Goal: Communication & Community: Answer question/provide support

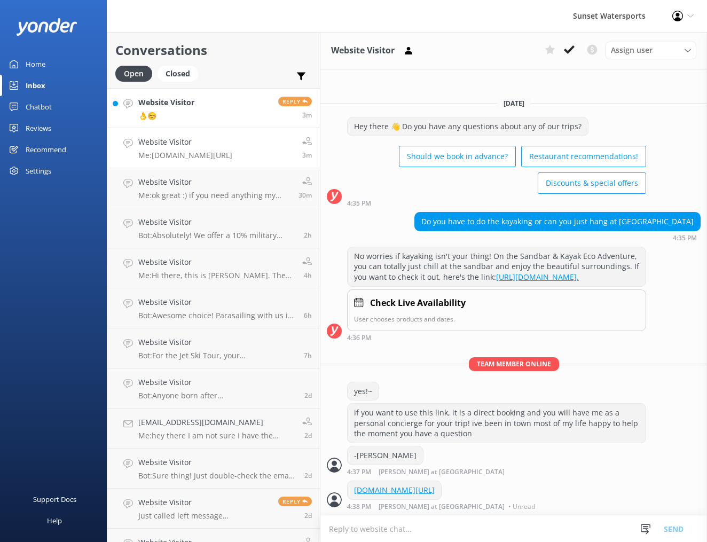
click at [207, 111] on link "Website Visitor 👌☺️ Reply 3m" at bounding box center [213, 108] width 213 height 40
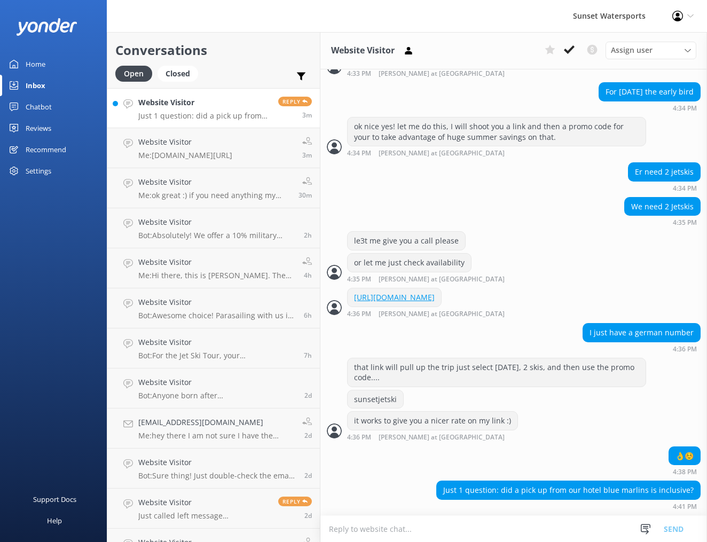
scroll to position [403, 0]
click at [419, 527] on textarea at bounding box center [514, 529] width 387 height 26
type textarea "y"
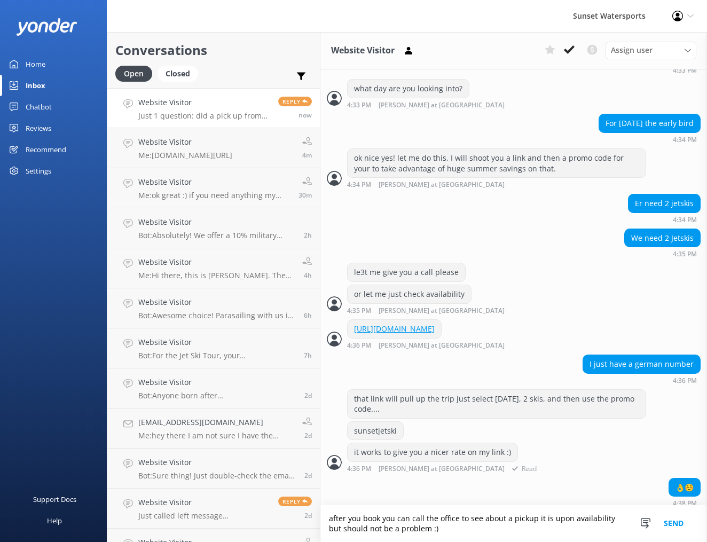
scroll to position [439, 0]
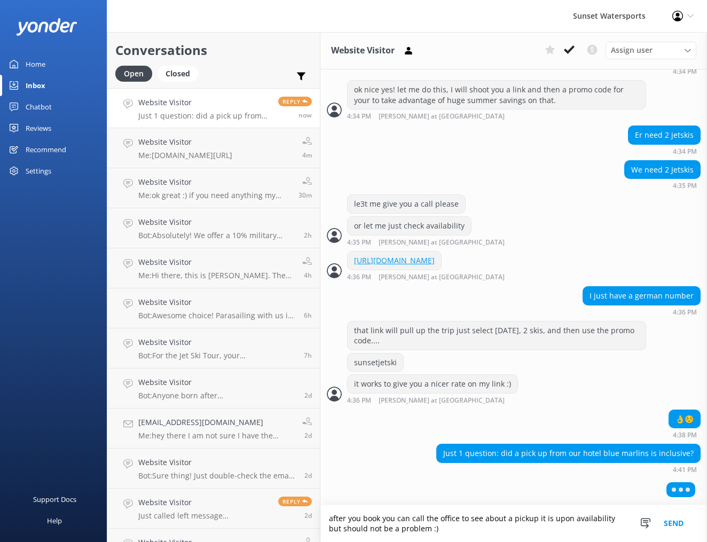
type textarea "after you book you can call the office to see about a pickup it is upon availab…"
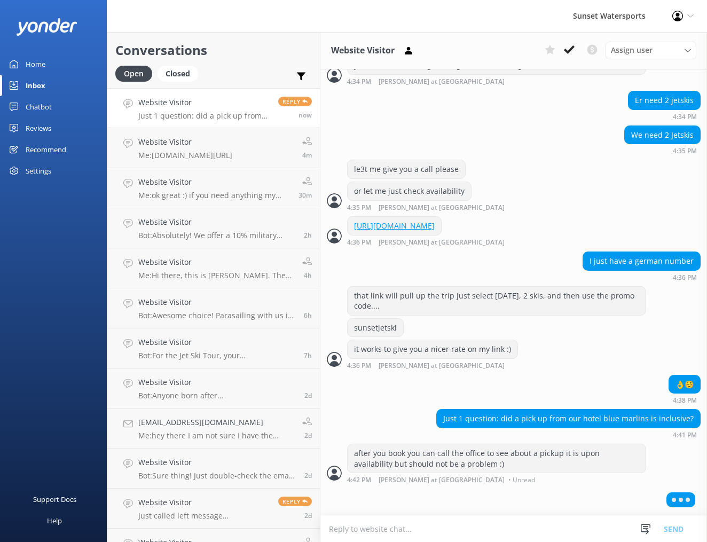
scroll to position [473, 0]
type textarea "no additional cost"
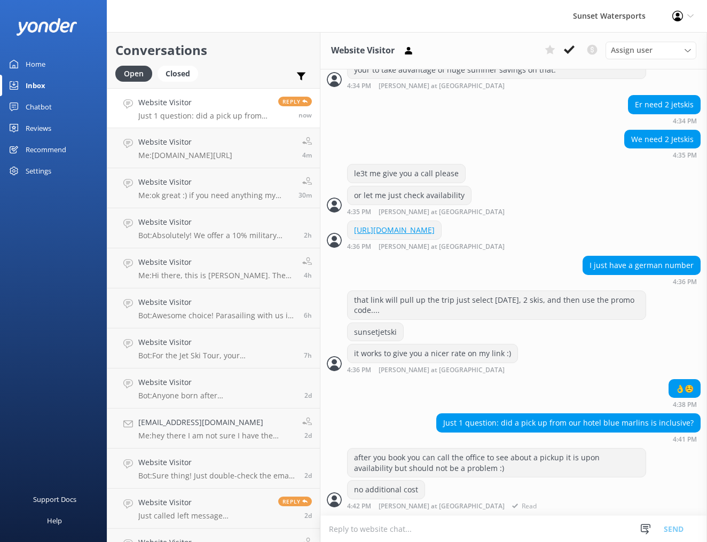
scroll to position [470, 0]
type textarea "and my phone number is [PHONE_NUMBER]"
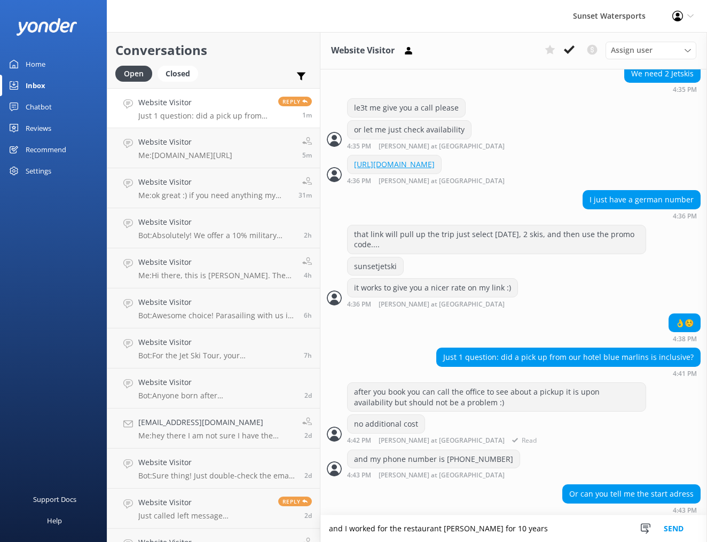
scroll to position [538, 0]
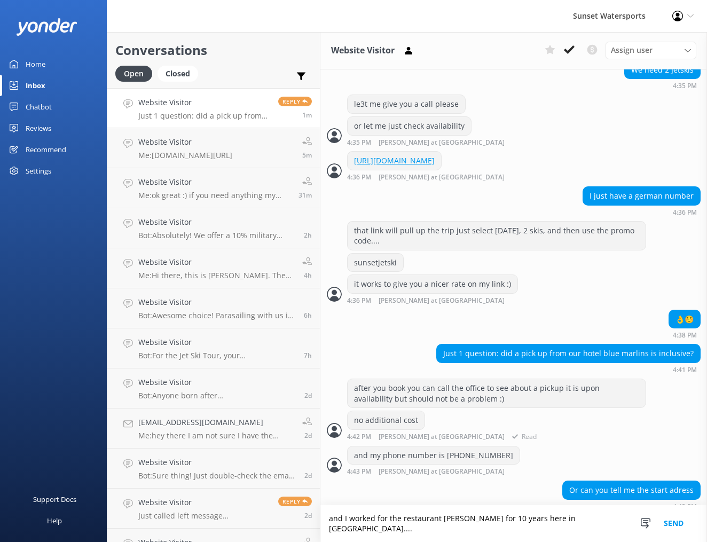
type textarea "and I worked for the restaurant [PERSON_NAME] for 10 years here in [GEOGRAPHIC_…"
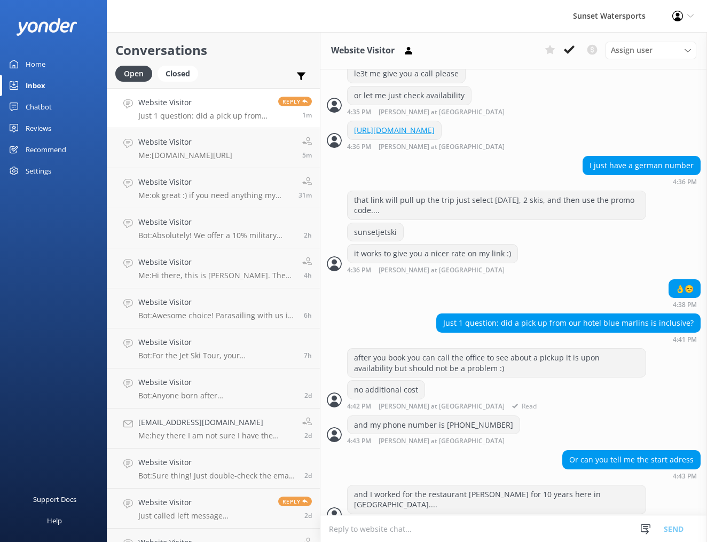
scroll to position [573, 0]
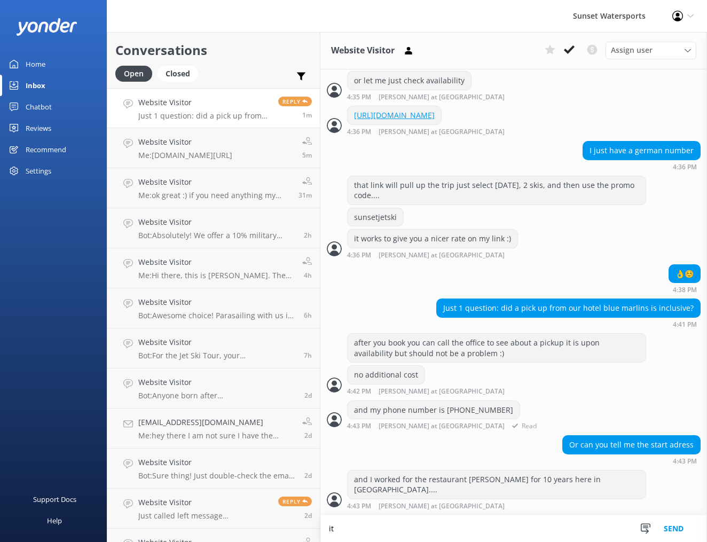
type textarea "i"
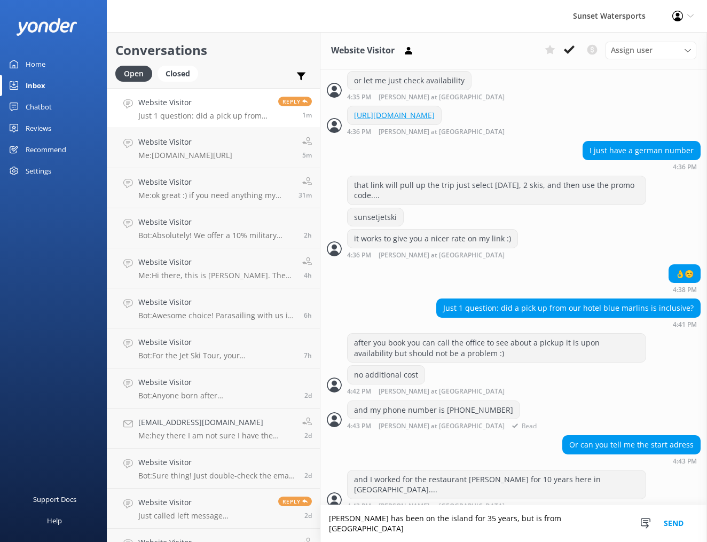
type textarea "[PERSON_NAME] has been on the island for 35 years, but is from [GEOGRAPHIC_DATA]"
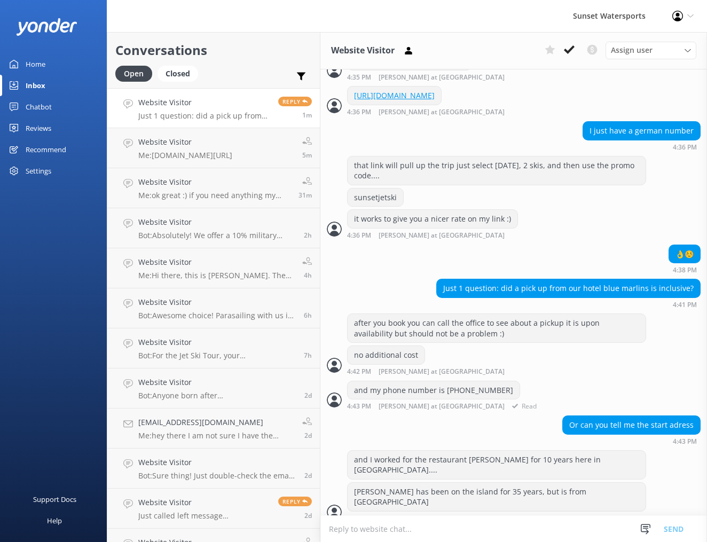
scroll to position [595, 0]
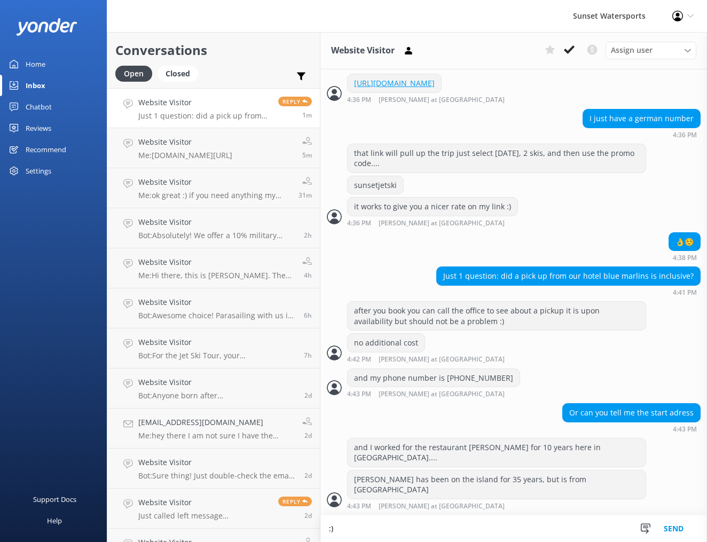
type textarea ":)"
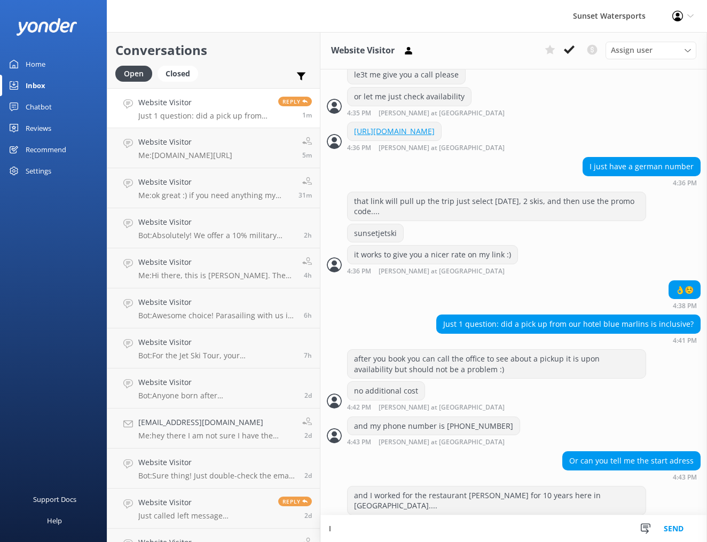
scroll to position [616, 0]
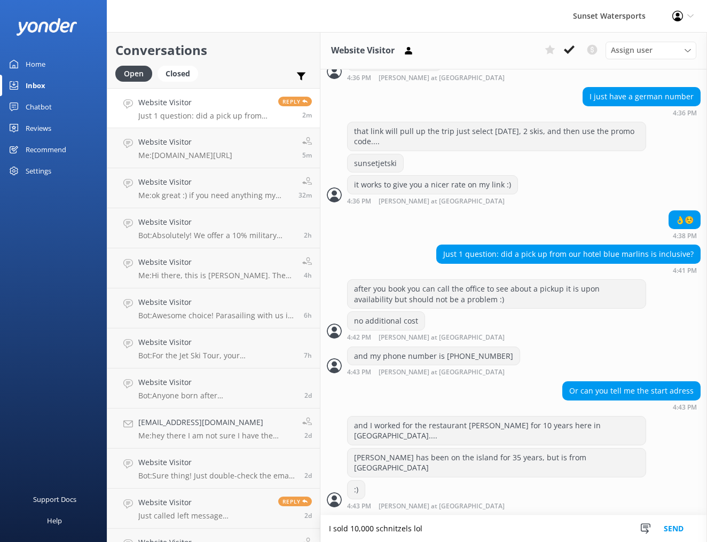
type textarea "I sold 10,000 schnitzels lol"
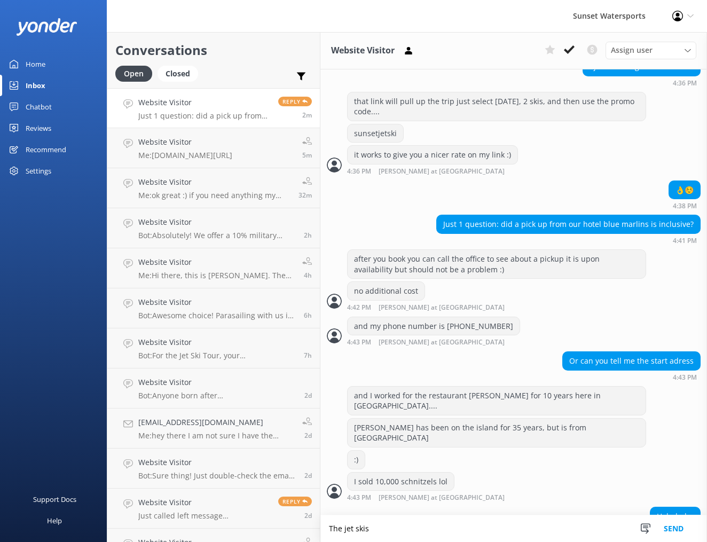
scroll to position [671, 0]
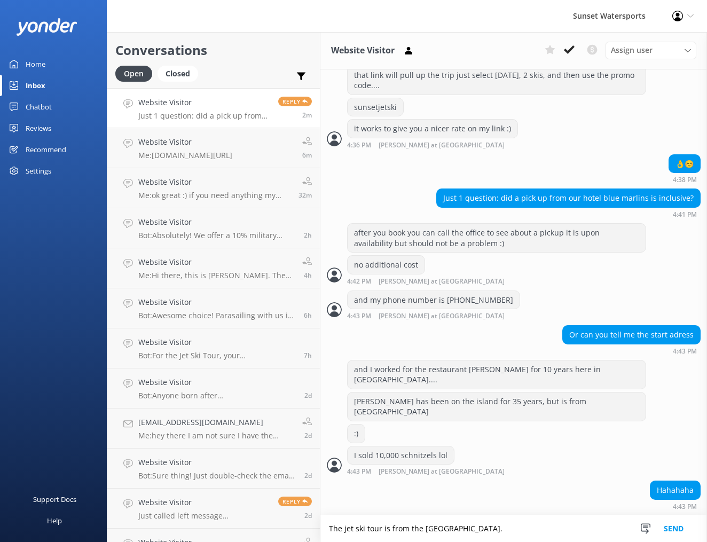
type textarea "The jet ski tour is from the [GEOGRAPHIC_DATA]."
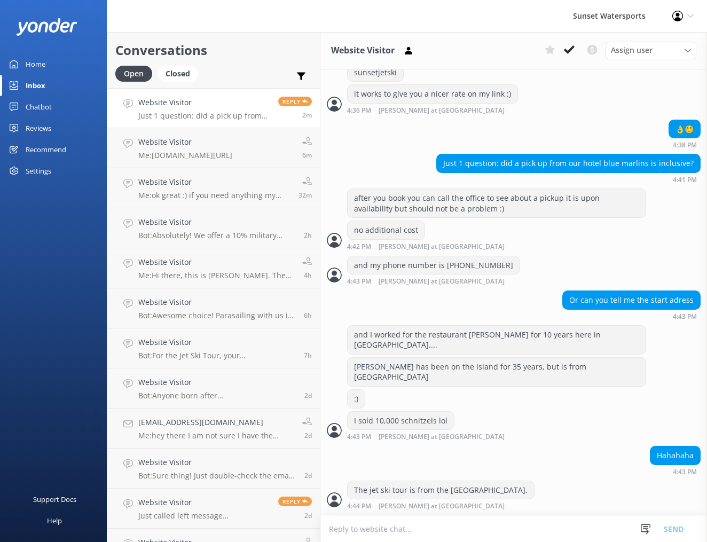
scroll to position [706, 0]
type textarea "[GEOGRAPHIC_DATA]"
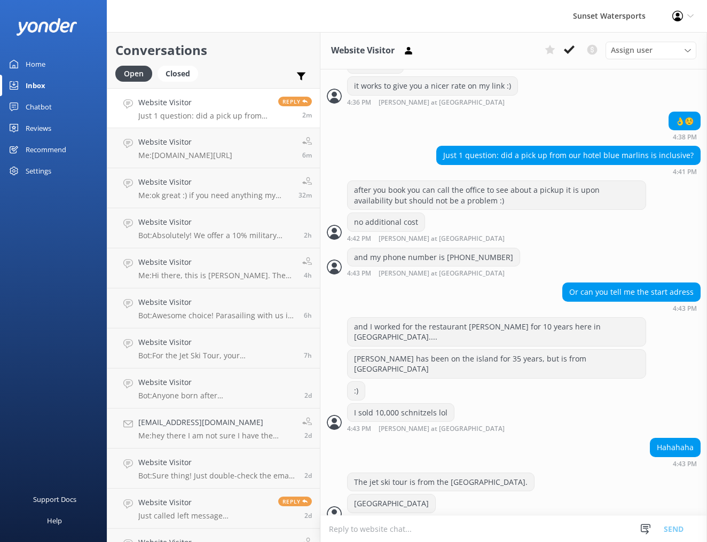
scroll to position [728, 0]
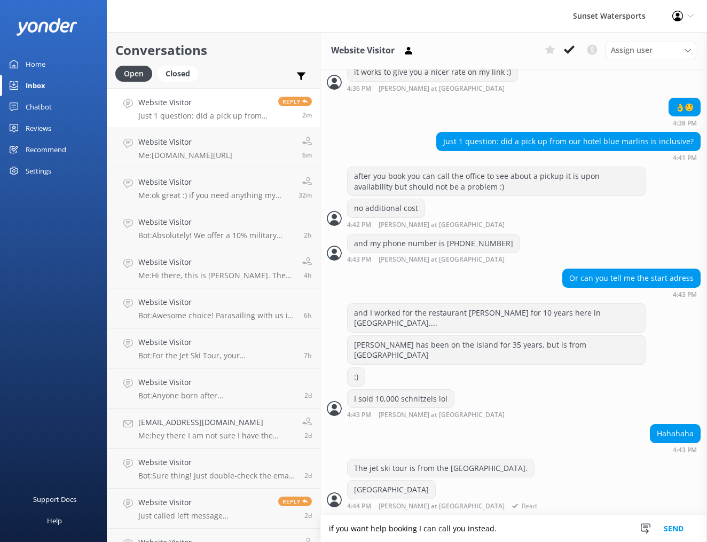
type textarea "if you want help booking I can call you instead."
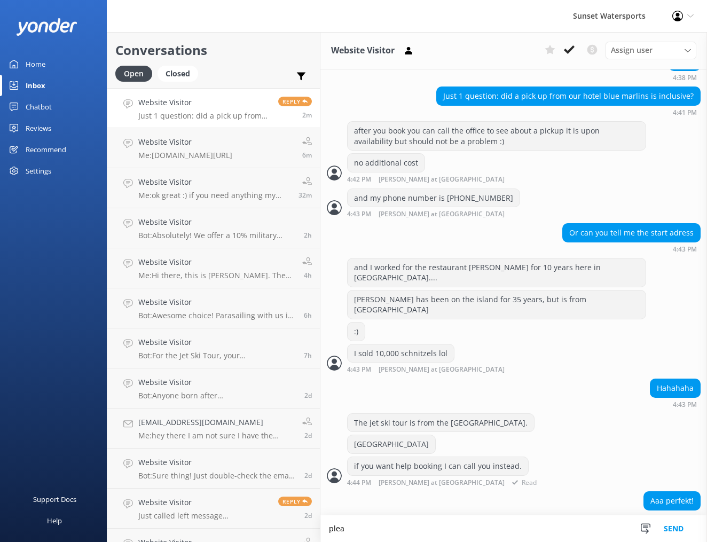
scroll to position [808, 0]
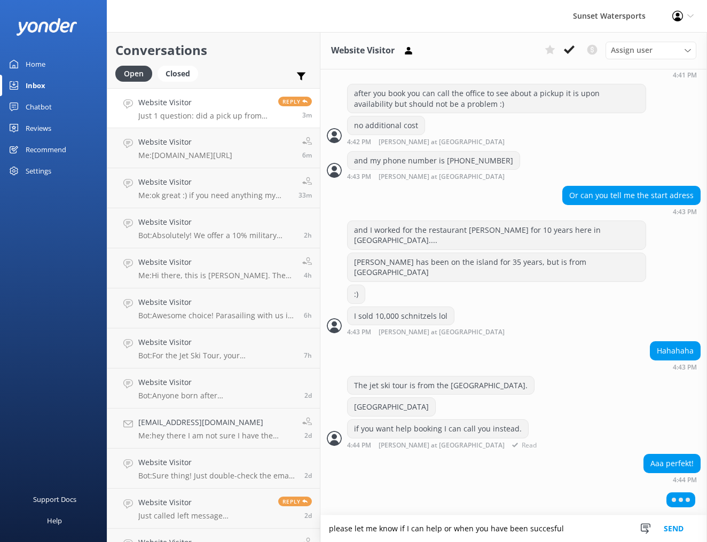
type textarea "please let me know if I can help or when you have been succesful"
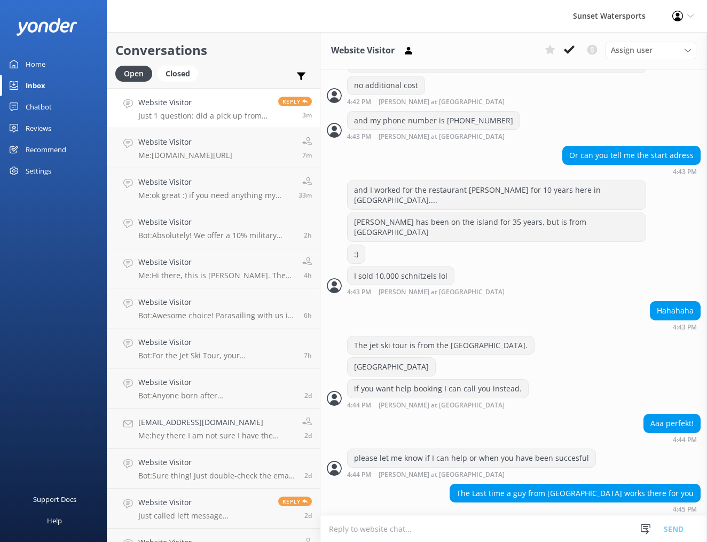
scroll to position [852, 0]
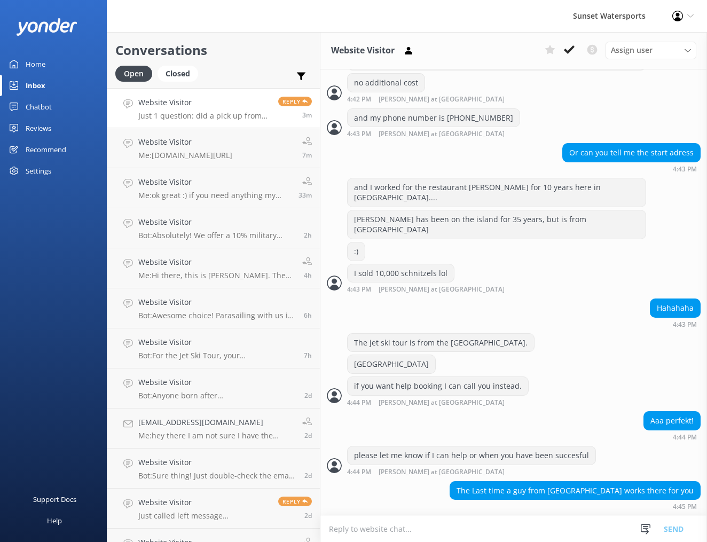
click at [474, 530] on textarea at bounding box center [514, 529] width 387 height 26
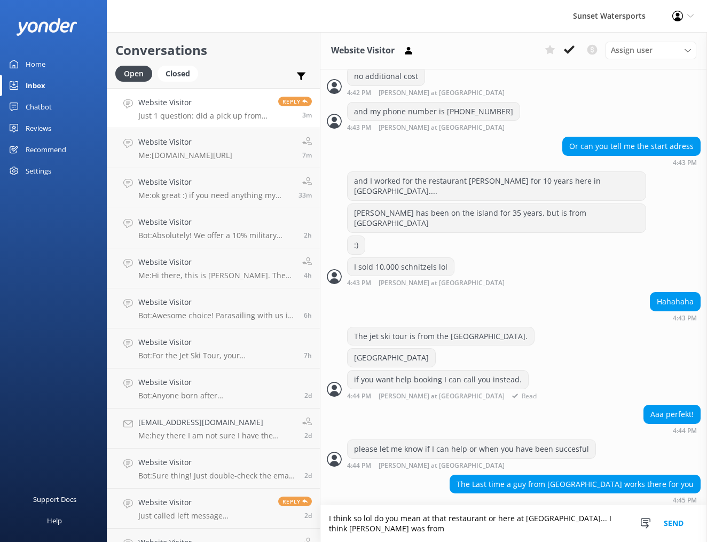
scroll to position [862, 0]
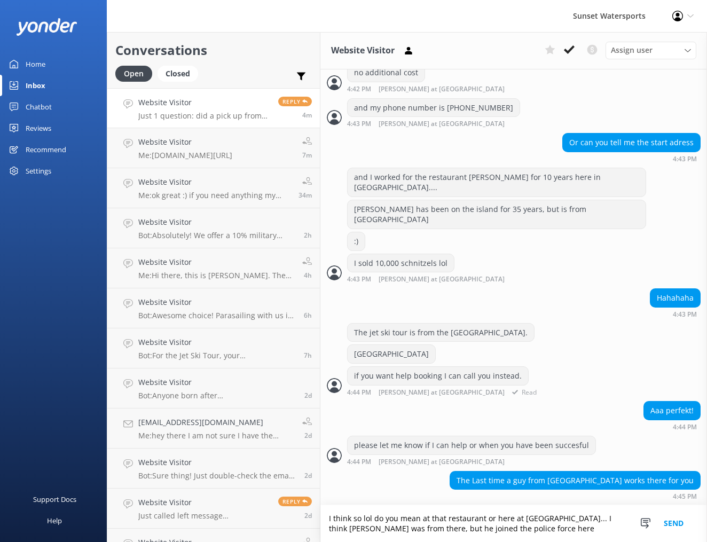
type textarea "I think so lol do you mean at that restaurant or here at [GEOGRAPHIC_DATA]... I…"
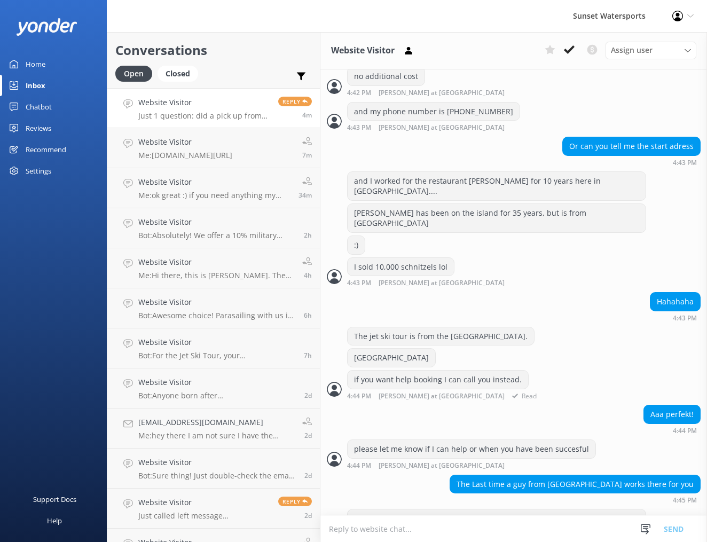
scroll to position [897, 0]
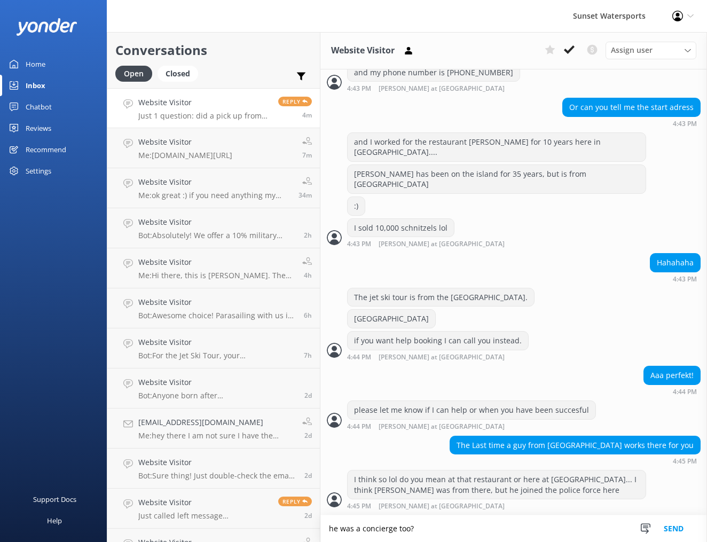
type textarea "he was a concierge too?"
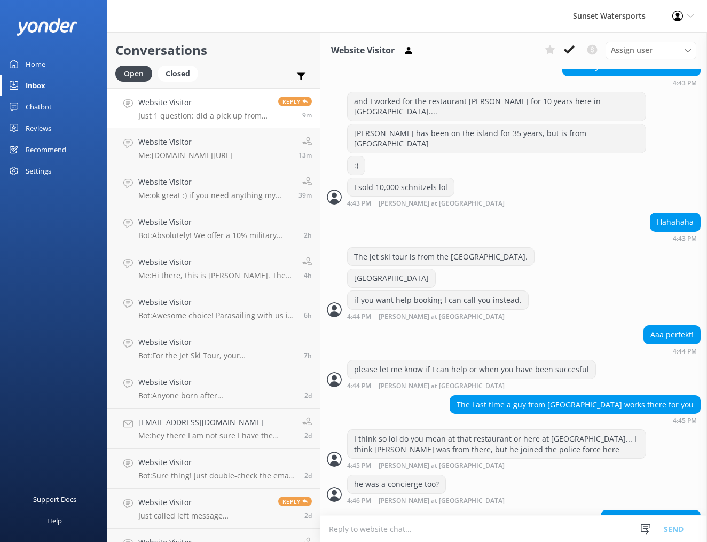
scroll to position [966, 0]
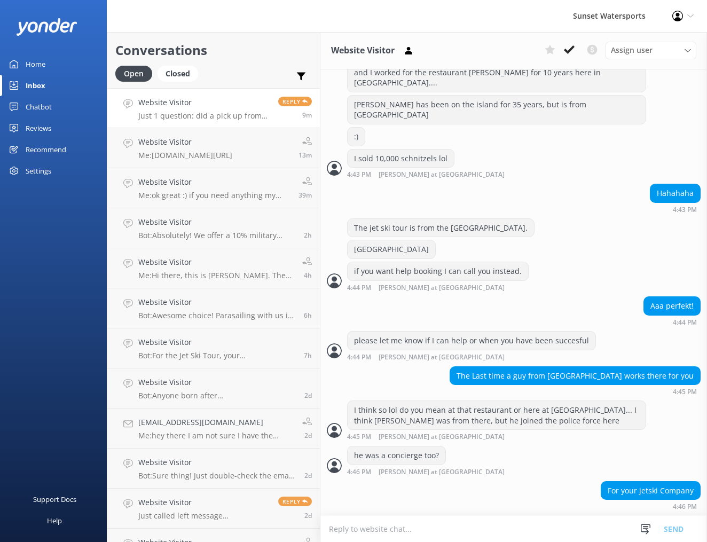
click at [426, 529] on textarea at bounding box center [514, 529] width 387 height 26
type textarea "oh gotcha, I wonder maybe he is still here!"
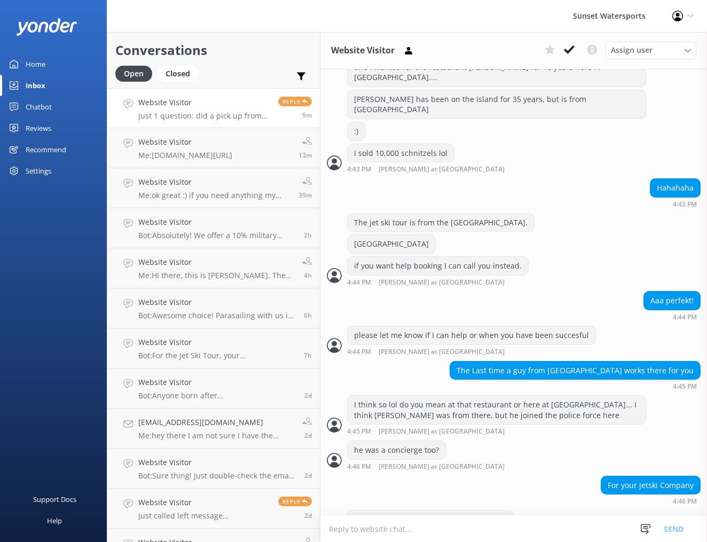
scroll to position [1000, 0]
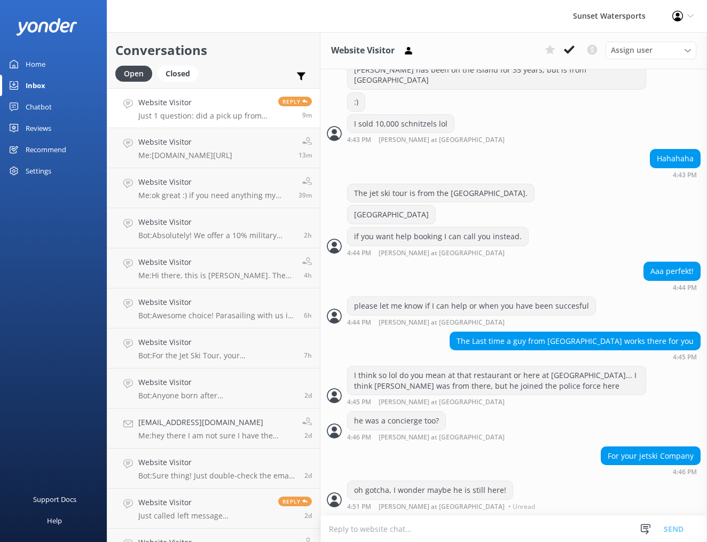
click at [431, 529] on textarea at bounding box center [514, 529] width 387 height 26
type textarea "you will find out lol"
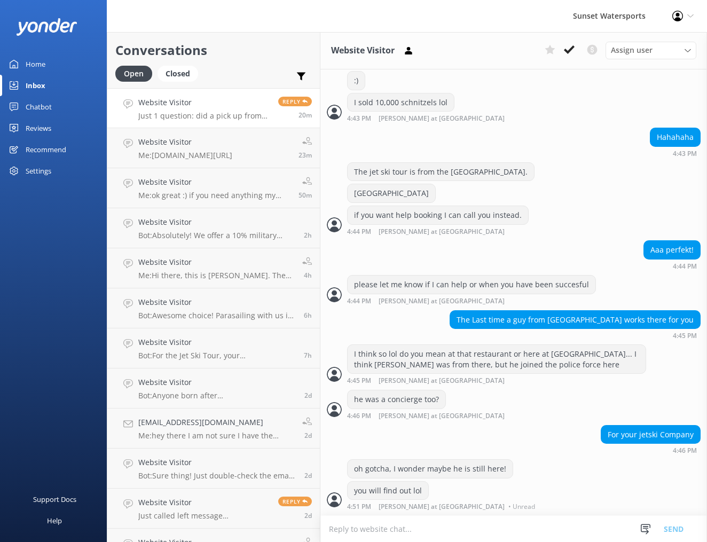
scroll to position [1021, 0]
click at [228, 102] on h4 "Website Visitor" at bounding box center [204, 103] width 132 height 12
click at [219, 98] on h4 "Website Visitor" at bounding box center [204, 103] width 132 height 12
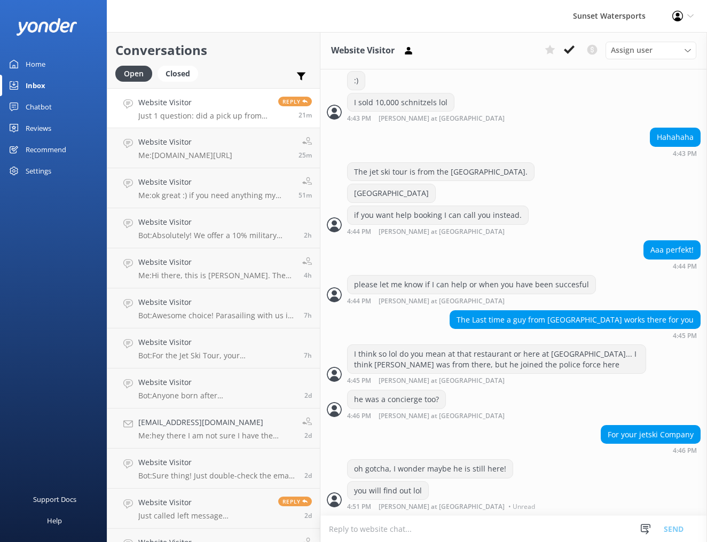
click at [219, 98] on h4 "Website Visitor" at bounding box center [204, 103] width 132 height 12
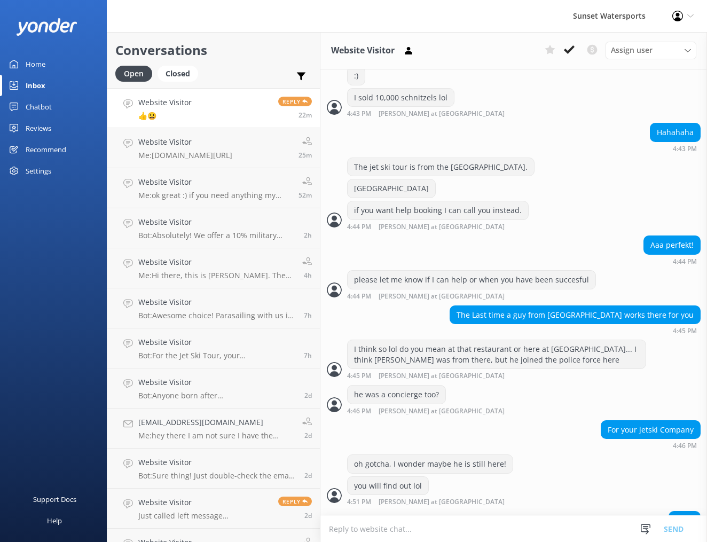
scroll to position [1056, 0]
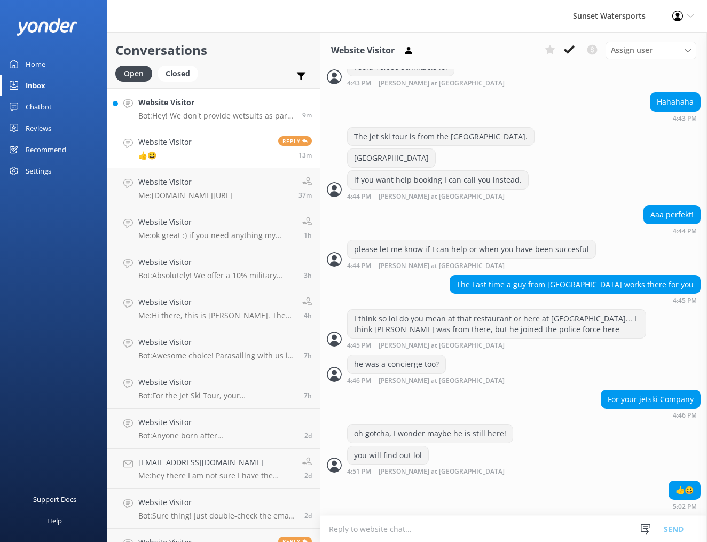
click at [226, 116] on p "Bot: Hey! We don't provide wetsuits as part of the ticket price, but you can re…" at bounding box center [216, 116] width 156 height 10
